Goal: Task Accomplishment & Management: Use online tool/utility

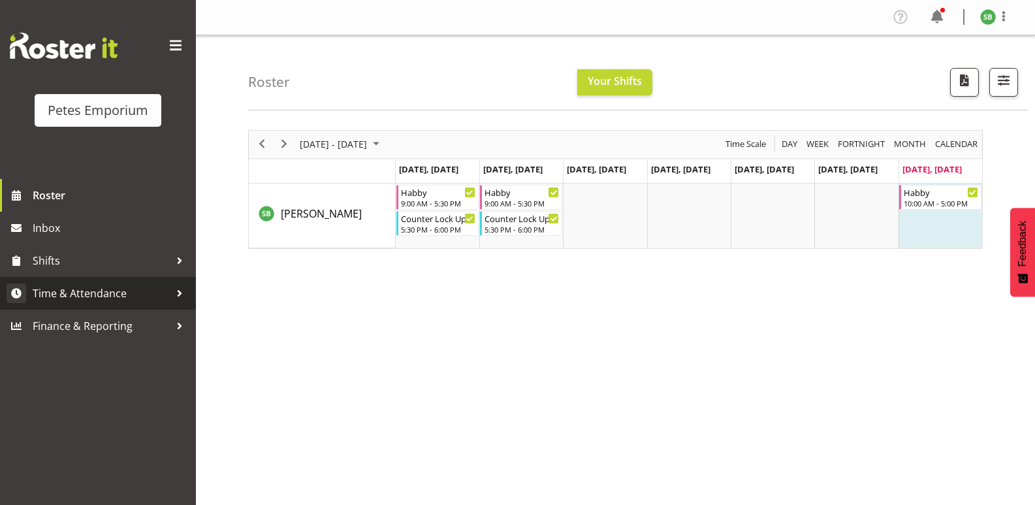
click at [86, 291] on span "Time & Attendance" at bounding box center [101, 294] width 137 height 20
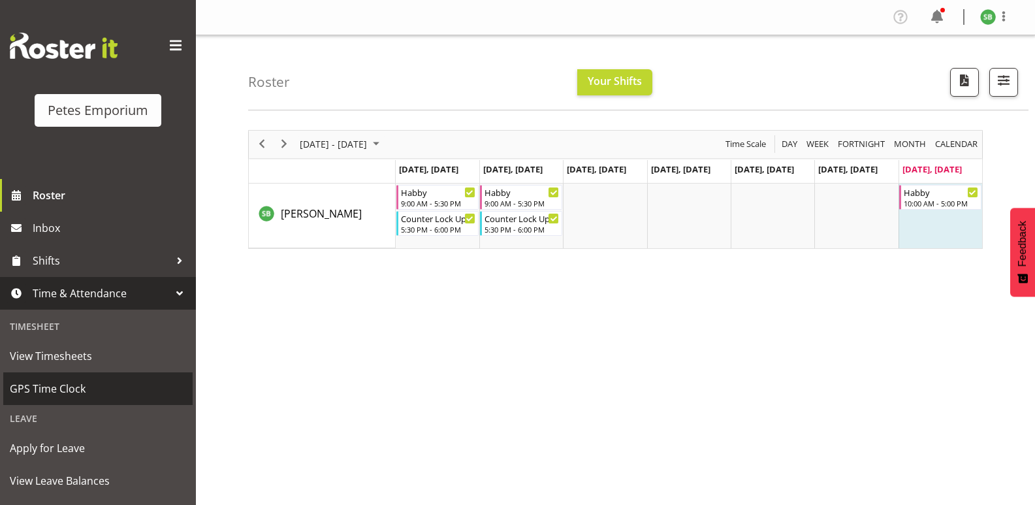
click at [38, 378] on link "GPS Time Clock" at bounding box center [97, 388] width 189 height 33
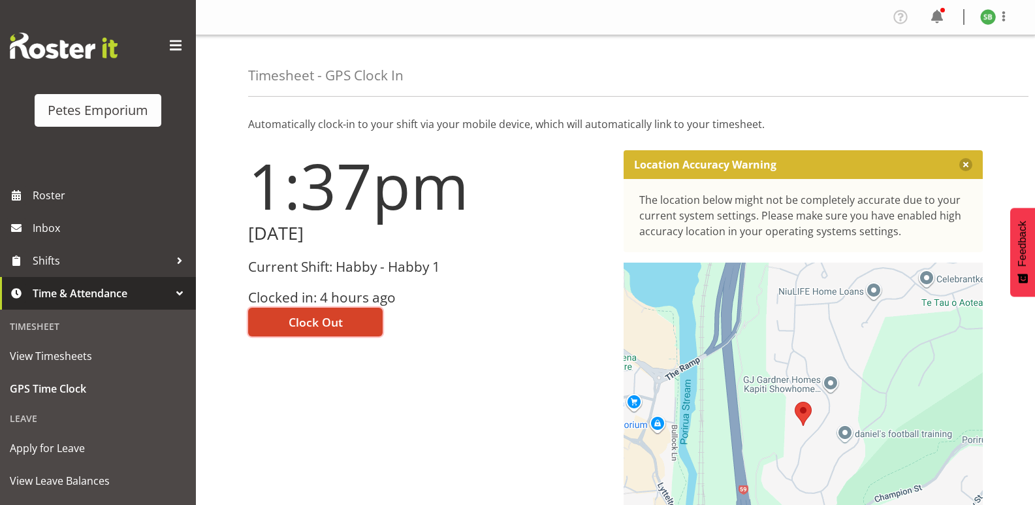
click at [326, 321] on span "Clock Out" at bounding box center [316, 322] width 54 height 17
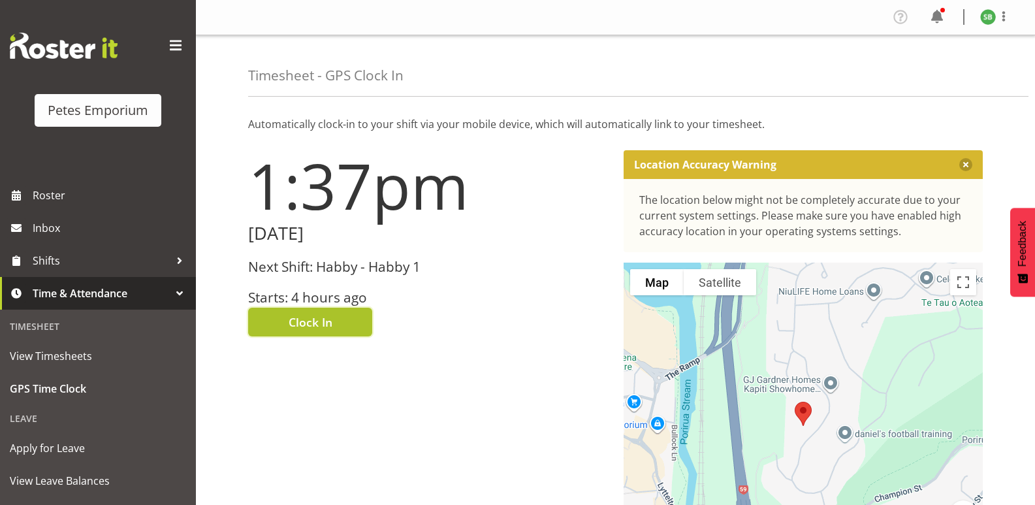
click at [331, 325] on span "Clock In" at bounding box center [311, 322] width 44 height 17
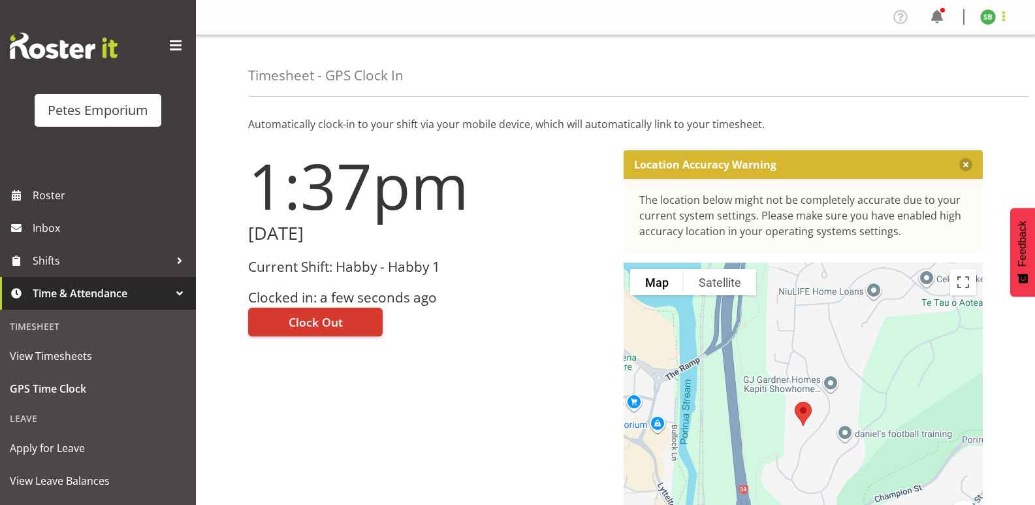
click at [1001, 11] on span at bounding box center [1004, 16] width 16 height 16
click at [934, 67] on link "Log Out" at bounding box center [948, 69] width 125 height 24
